Goal: Task Accomplishment & Management: Manage account settings

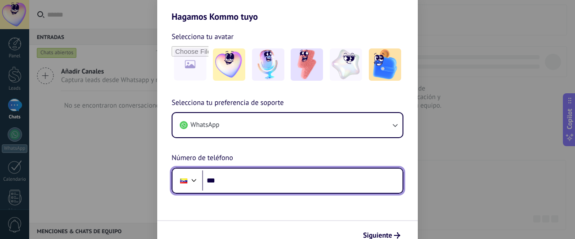
click at [293, 186] on input "***" at bounding box center [302, 181] width 200 height 21
type input "**********"
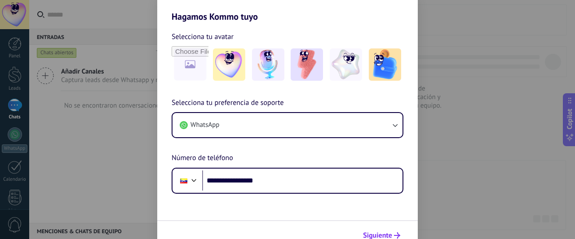
click at [388, 234] on span "Siguiente" at bounding box center [377, 236] width 29 height 6
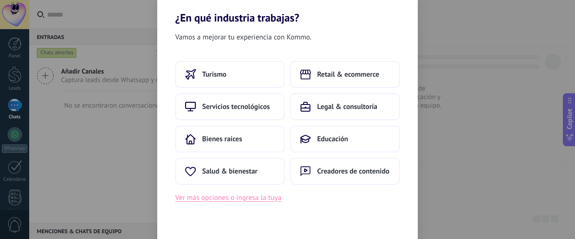
click at [270, 199] on button "Ver más opciones o ingresa la tuya" at bounding box center [228, 198] width 106 height 12
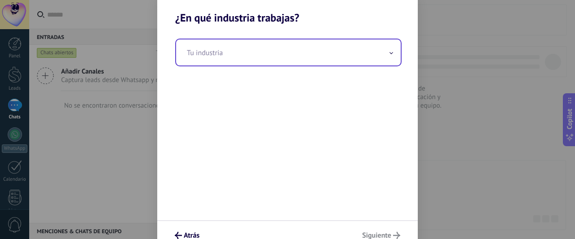
click at [249, 57] on input "text" at bounding box center [288, 53] width 225 height 26
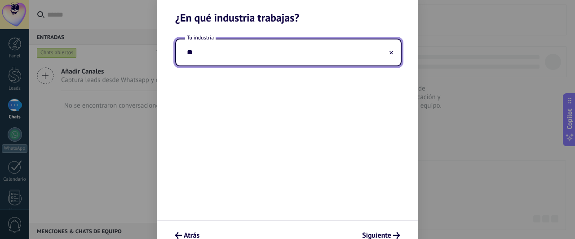
type input "*"
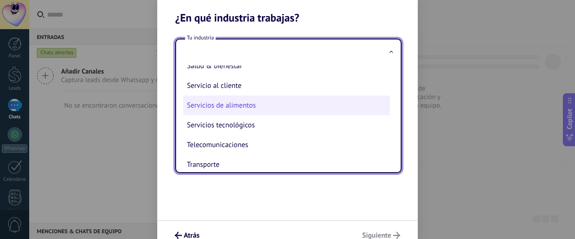
scroll to position [207, 0]
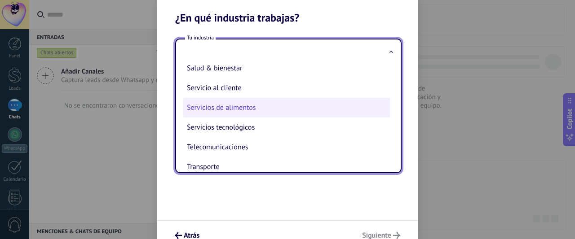
click at [258, 82] on li "Servicio al cliente" at bounding box center [286, 88] width 207 height 20
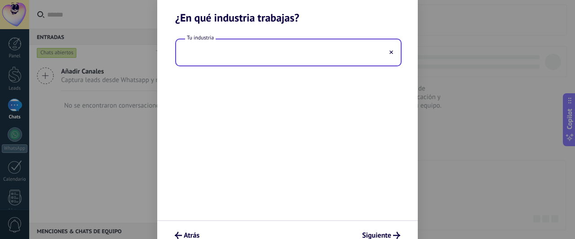
type input "**********"
click at [384, 236] on span "Siguiente" at bounding box center [376, 236] width 29 height 6
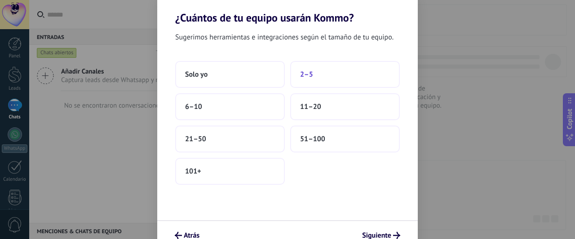
click at [321, 78] on button "2–5" at bounding box center [345, 74] width 110 height 27
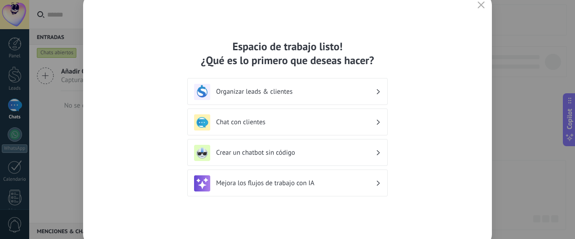
click at [304, 155] on h3 "Crear un chatbot sin código" at bounding box center [295, 153] width 159 height 9
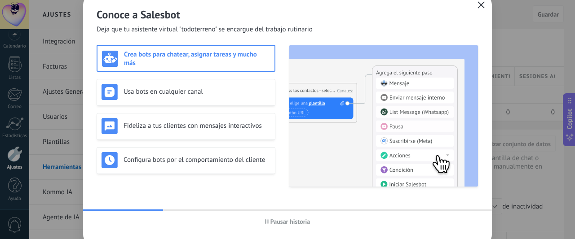
click at [480, 4] on icon "button" at bounding box center [480, 4] width 7 height 7
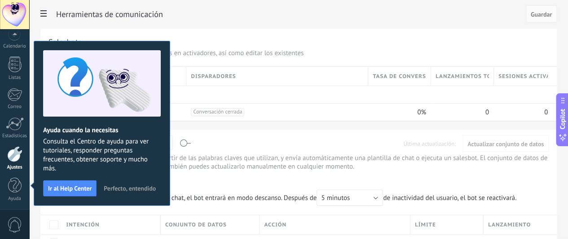
click at [139, 190] on span "Perfecto, entendido" at bounding box center [130, 189] width 52 height 6
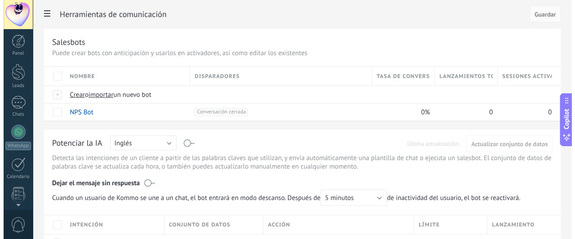
scroll to position [0, 0]
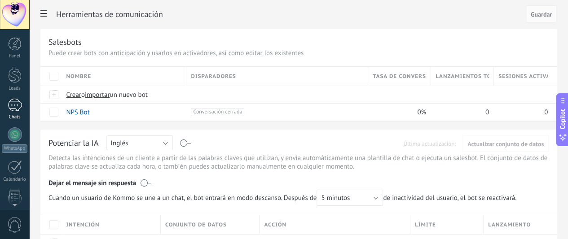
click at [17, 100] on div at bounding box center [15, 105] width 14 height 13
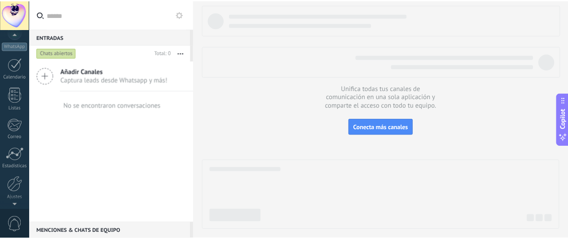
scroll to position [133, 0]
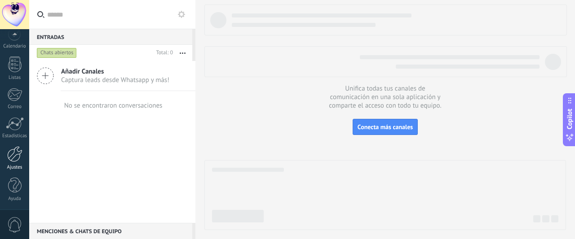
click at [8, 156] on div at bounding box center [14, 154] width 15 height 16
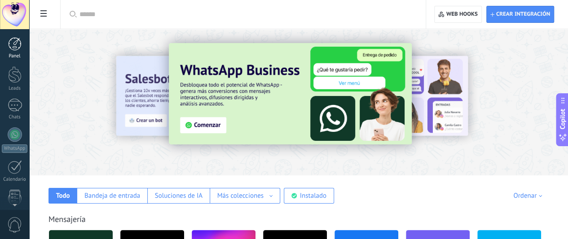
click at [14, 50] on div at bounding box center [14, 43] width 13 height 13
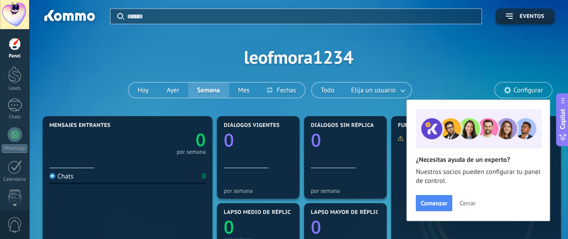
click at [475, 203] on button "Cerrar" at bounding box center [467, 203] width 24 height 13
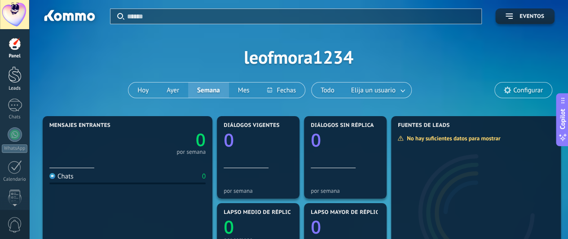
click at [1, 67] on link "Leads" at bounding box center [14, 78] width 29 height 25
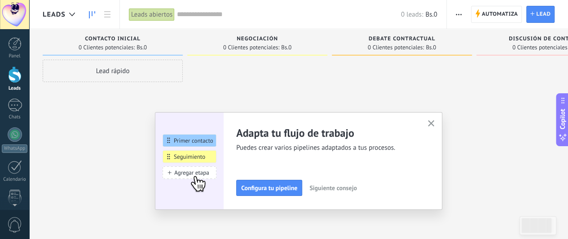
click at [434, 125] on icon "button" at bounding box center [431, 123] width 7 height 7
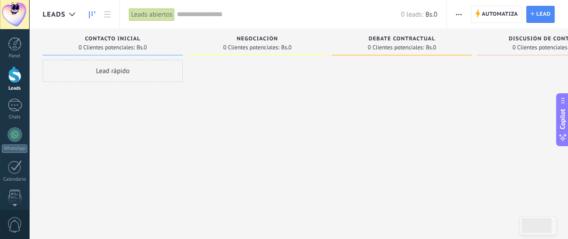
click at [134, 62] on div "Lead rápido" at bounding box center [113, 71] width 140 height 22
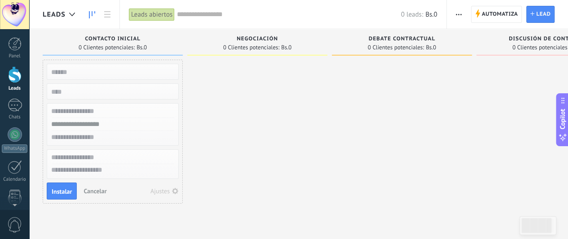
drag, startPoint x: 110, startPoint y: 126, endPoint x: 82, endPoint y: 125, distance: 27.9
click at [82, 125] on input "text" at bounding box center [111, 124] width 131 height 13
click at [84, 110] on input "text" at bounding box center [111, 111] width 131 height 13
drag, startPoint x: 343, startPoint y: 145, endPoint x: 323, endPoint y: 115, distance: 36.4
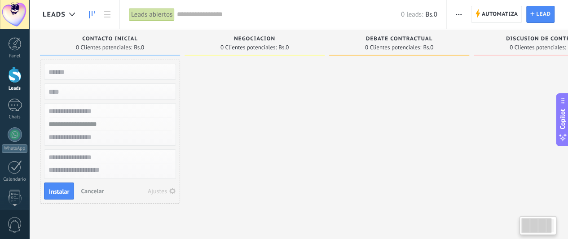
click at [342, 144] on div at bounding box center [399, 133] width 140 height 146
drag, startPoint x: 259, startPoint y: 18, endPoint x: 257, endPoint y: 24, distance: 6.1
click at [257, 19] on input "text" at bounding box center [289, 14] width 224 height 9
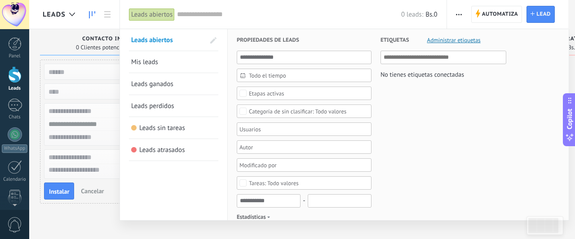
click at [91, 72] on div at bounding box center [287, 119] width 575 height 239
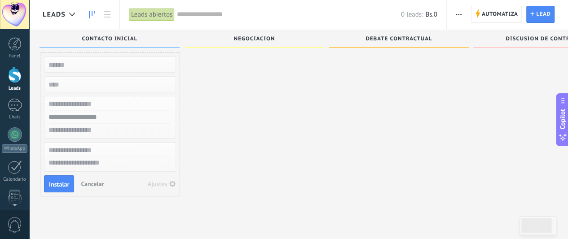
scroll to position [0, 0]
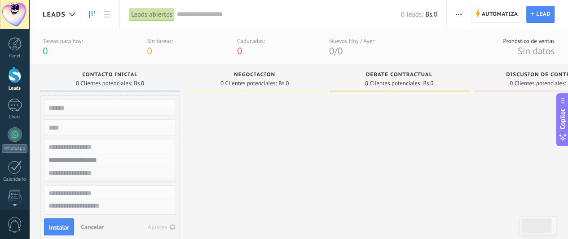
click at [102, 223] on span "Cancelar" at bounding box center [92, 227] width 23 height 8
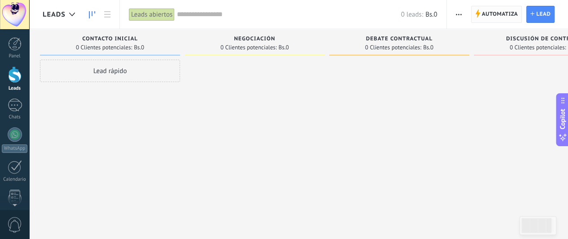
click at [511, 13] on span "Automatiza" at bounding box center [500, 14] width 36 height 16
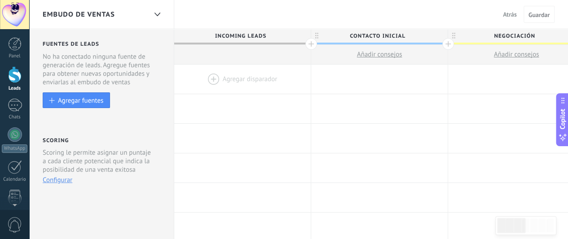
click at [241, 80] on div at bounding box center [242, 79] width 137 height 29
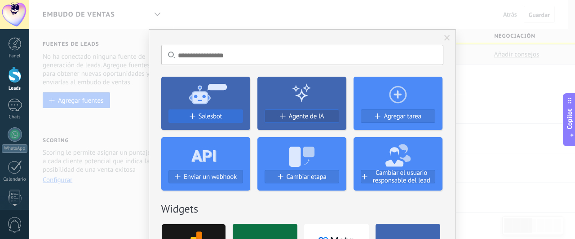
click at [218, 115] on span "Salesbot" at bounding box center [211, 117] width 24 height 8
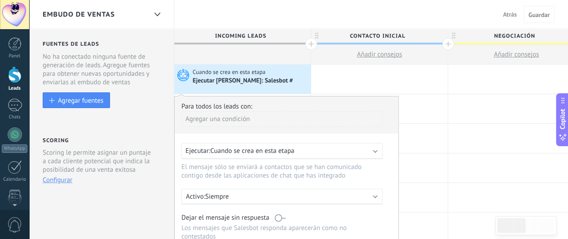
click at [283, 148] on span "Cuando se crea en esta etapa" at bounding box center [252, 151] width 84 height 9
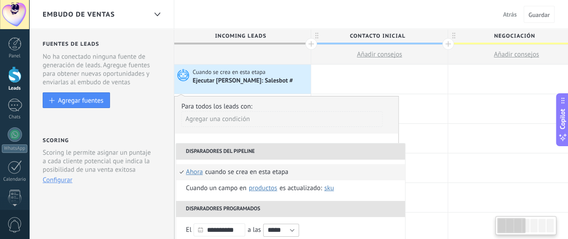
click at [269, 75] on div "Cuando se crea en esta etapa" at bounding box center [251, 72] width 116 height 8
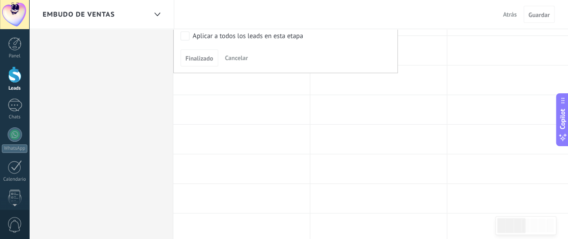
scroll to position [269, 0]
click at [149, 99] on div "Fuentes de leads Leads Entrantes Esta función capta leads de tus fuentes de gen…" at bounding box center [100, 89] width 145 height 658
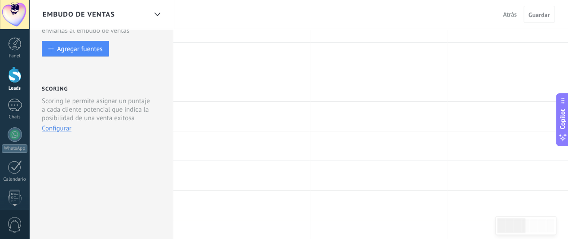
scroll to position [0, 0]
